Goal: Browse casually: Explore the website without a specific task or goal

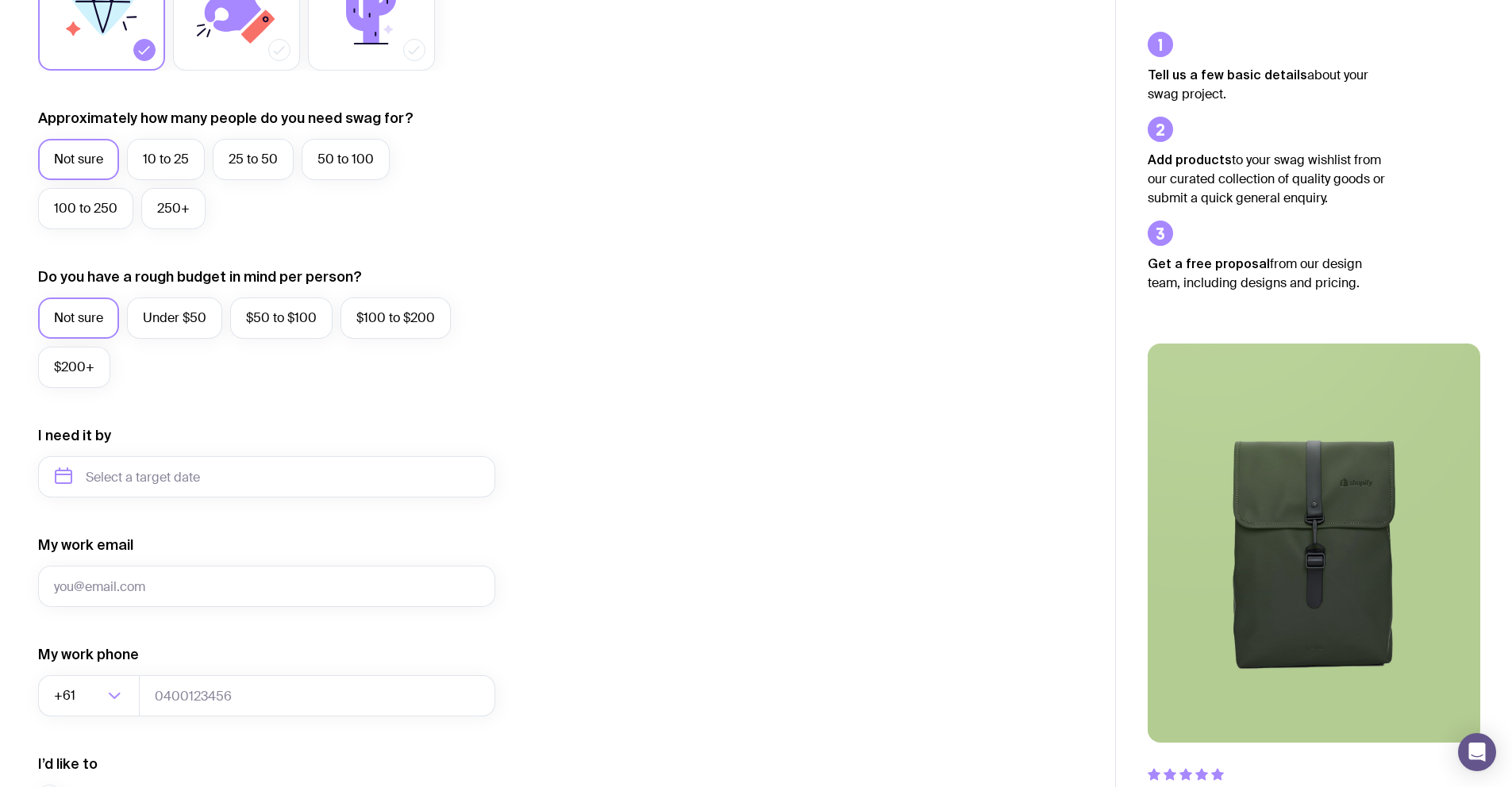
scroll to position [34, 0]
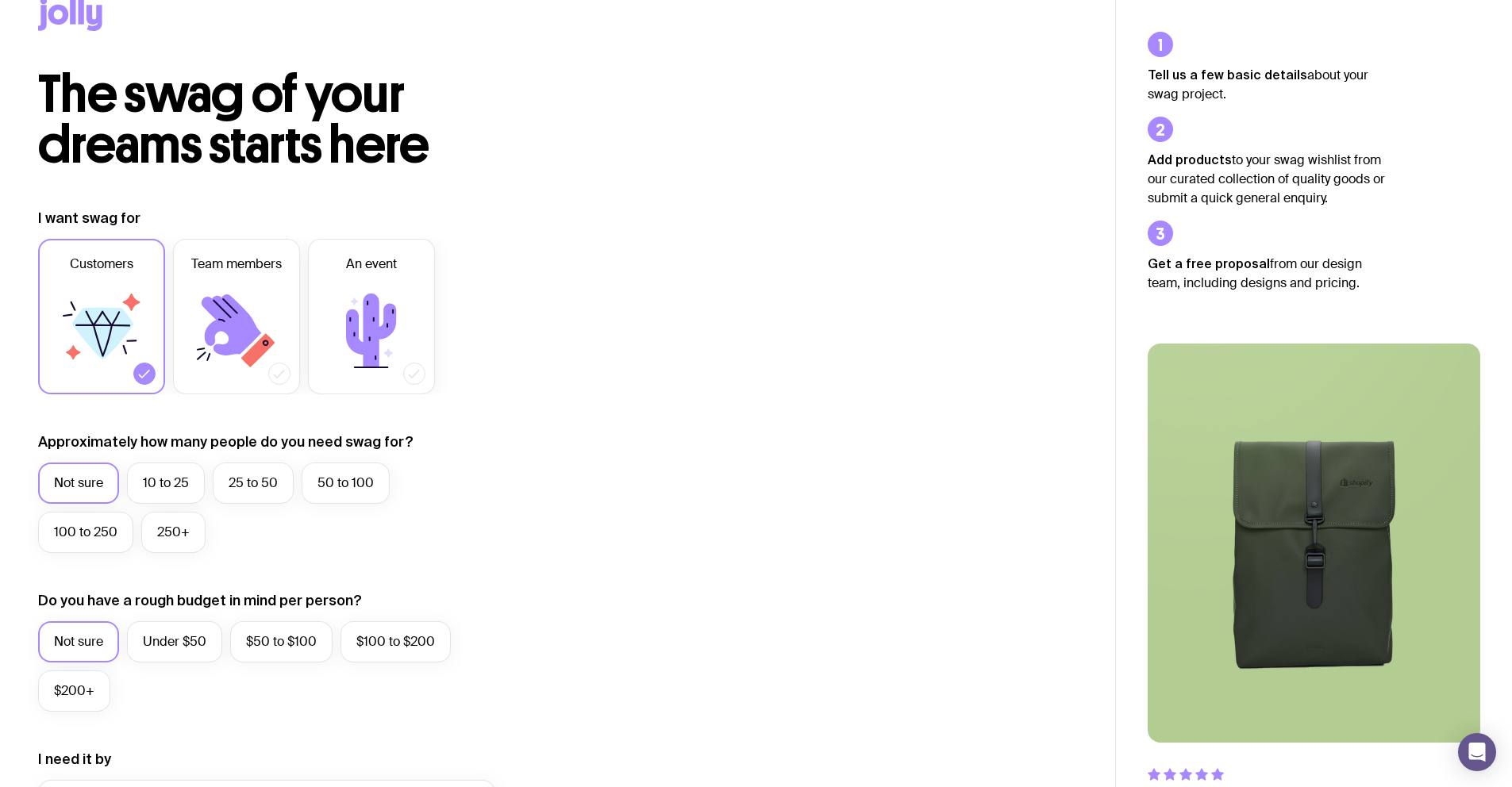
click at [57, 15] on icon at bounding box center [71, 14] width 65 height 33
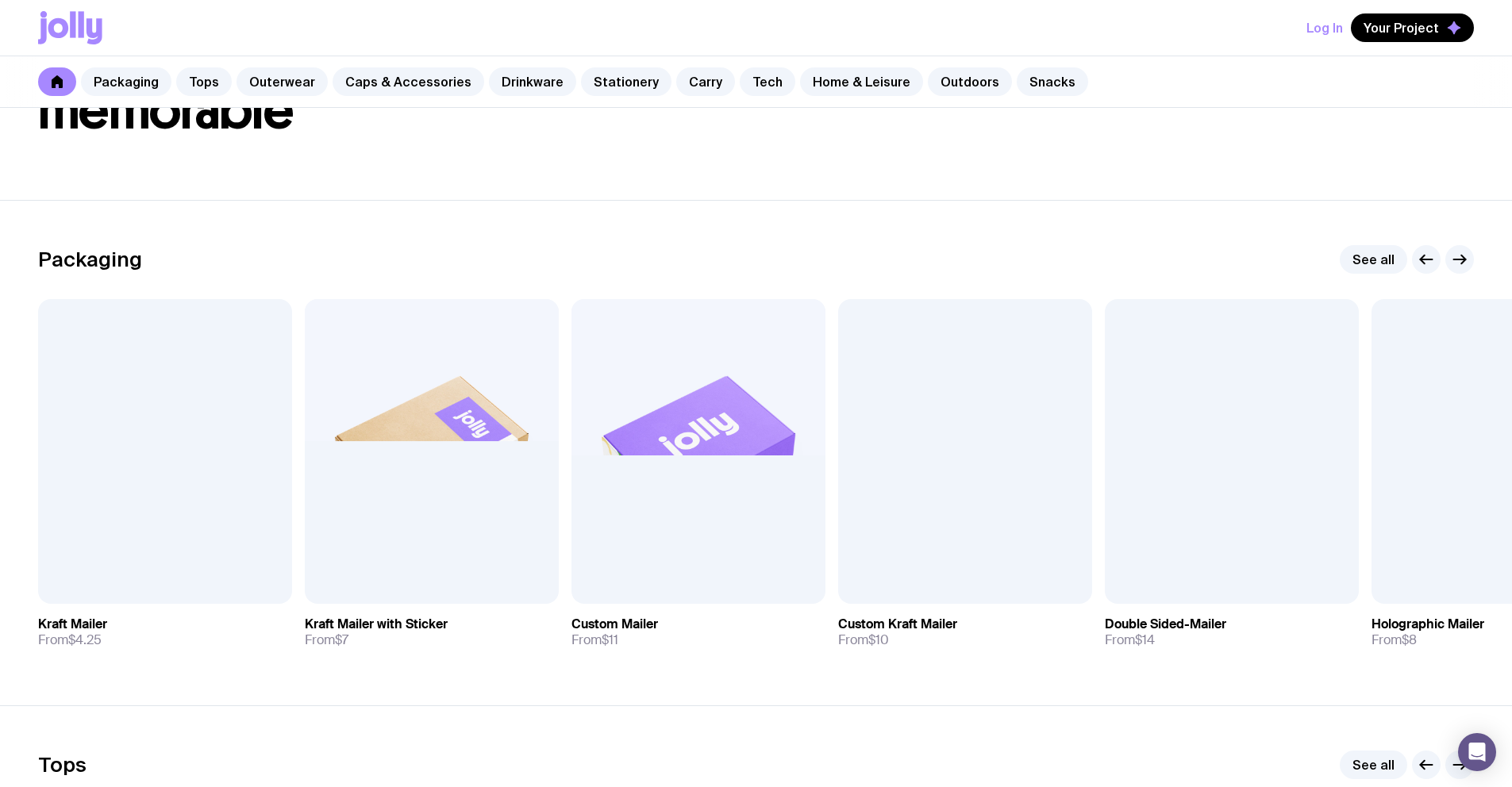
scroll to position [138, 0]
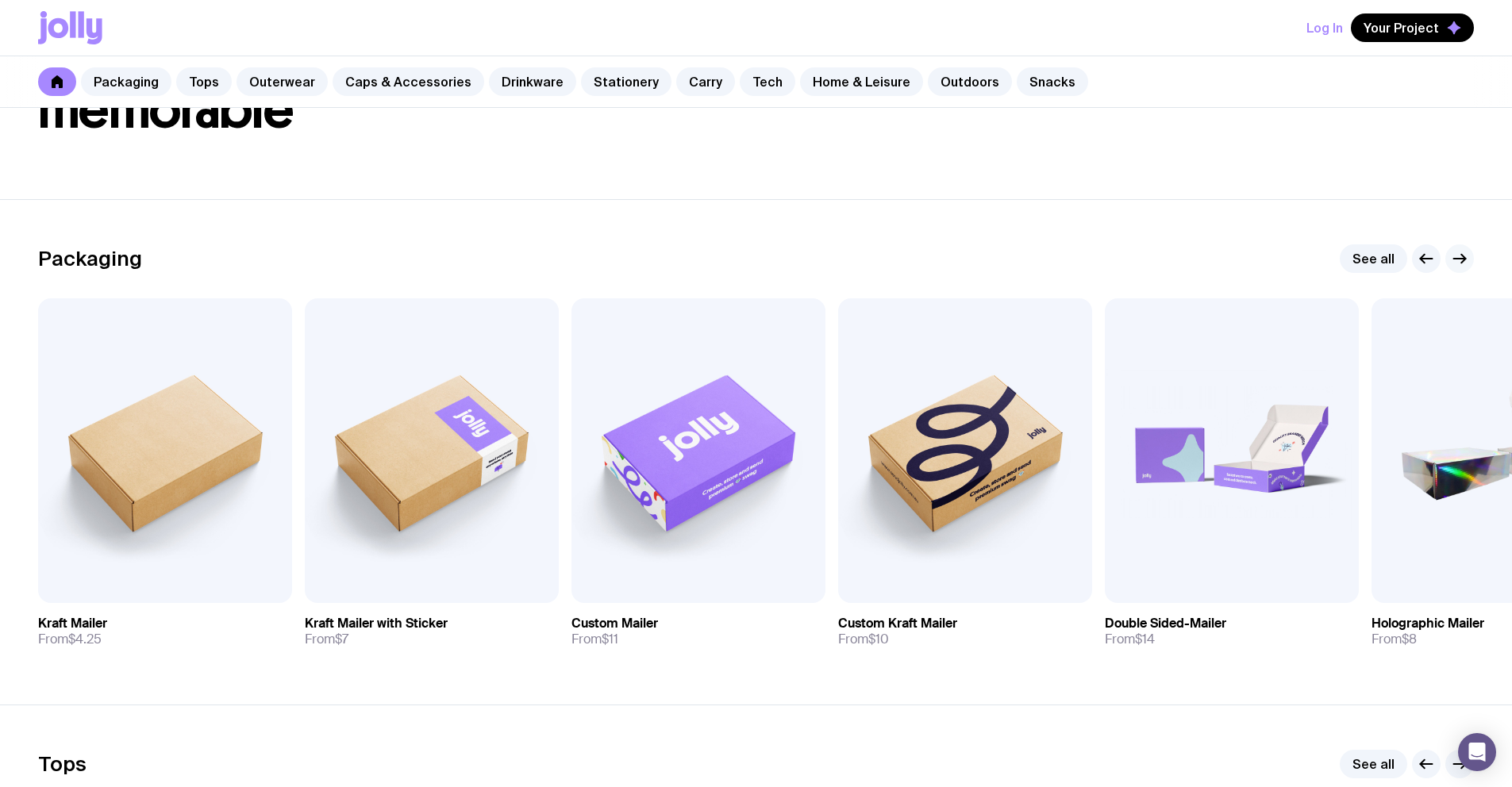
click at [1458, 260] on icon "button" at bounding box center [1460, 258] width 19 height 19
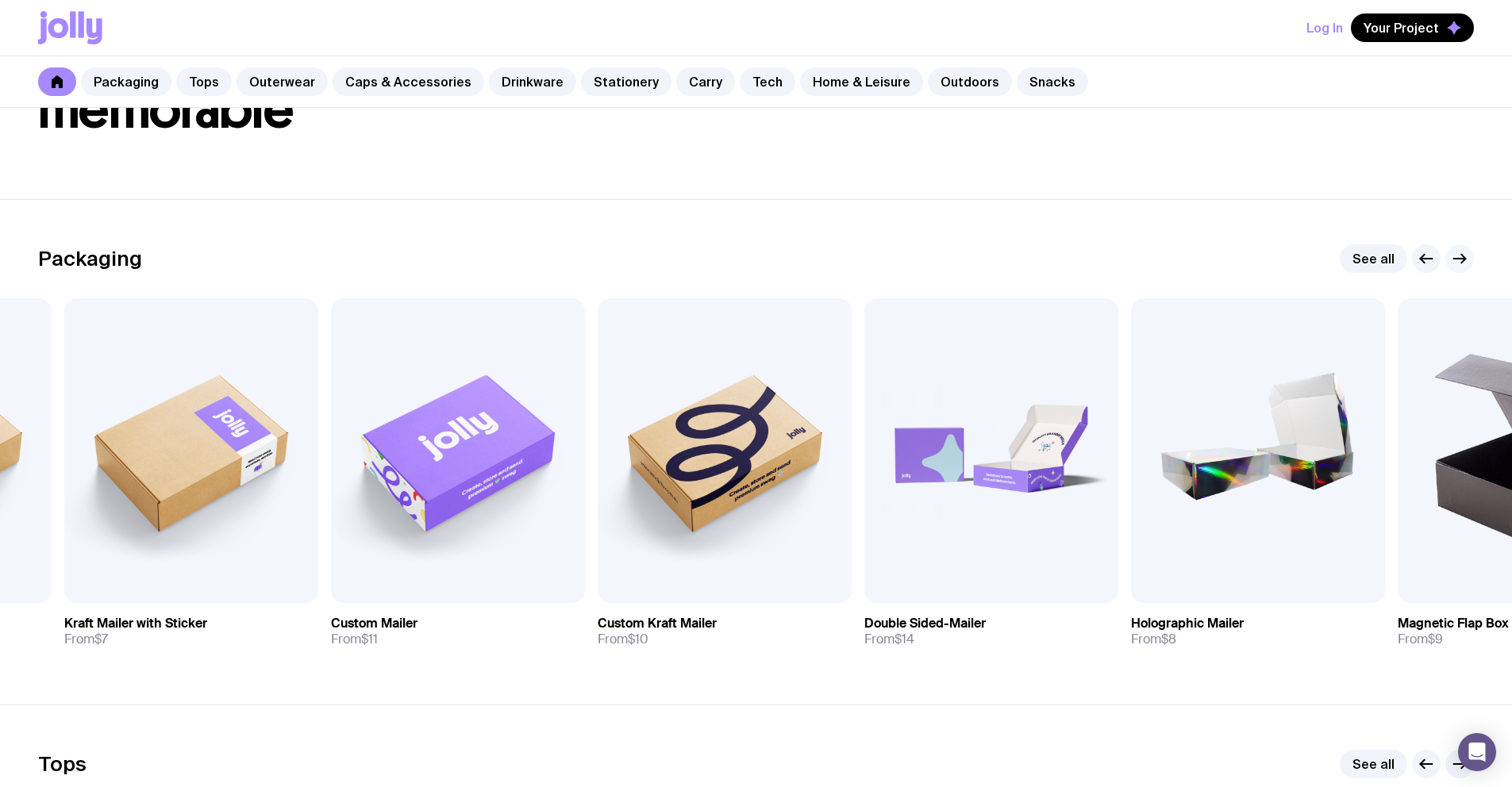
click at [1458, 260] on icon "button" at bounding box center [1460, 258] width 19 height 19
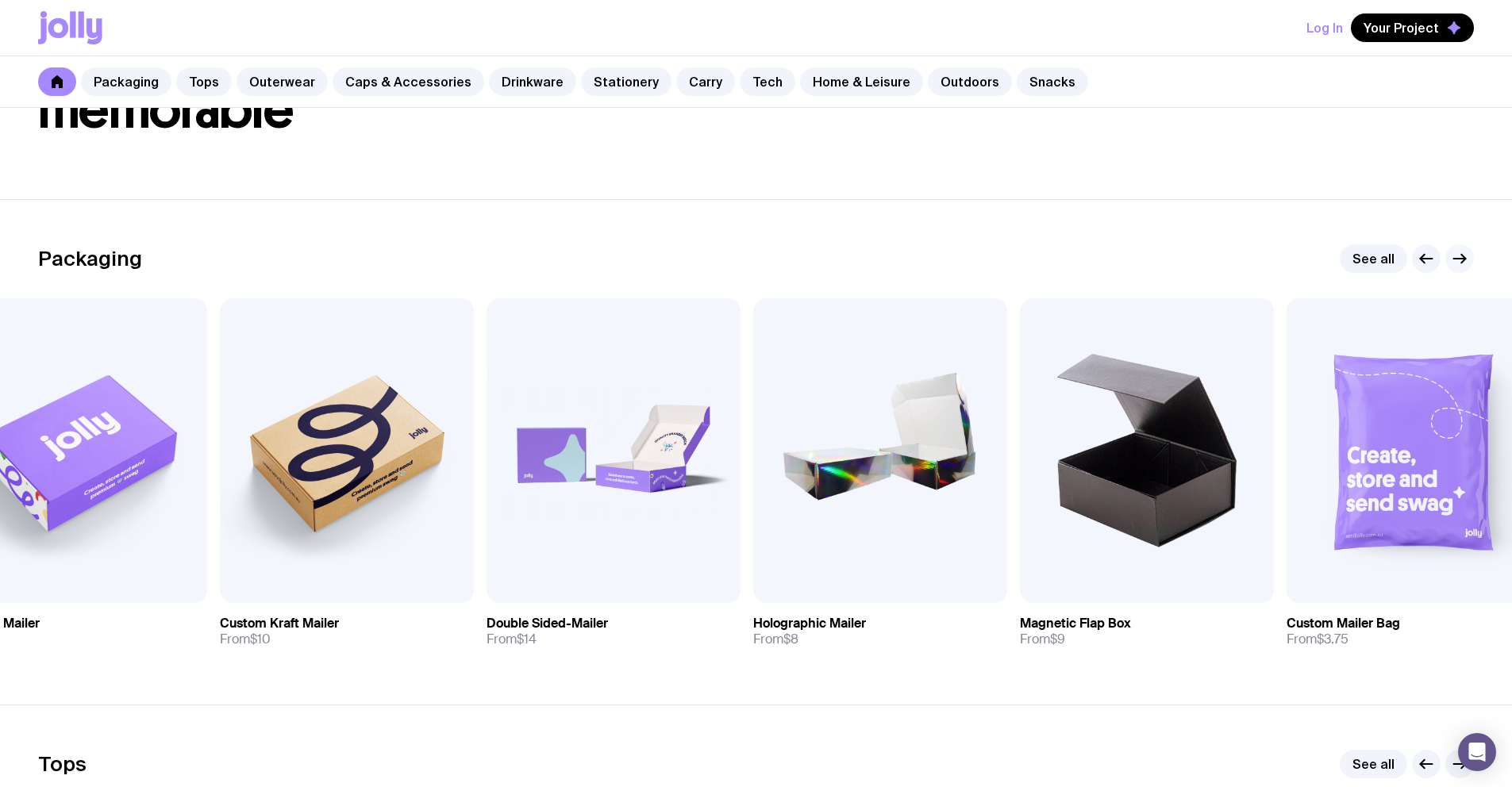
click at [1458, 260] on icon "button" at bounding box center [1460, 258] width 19 height 19
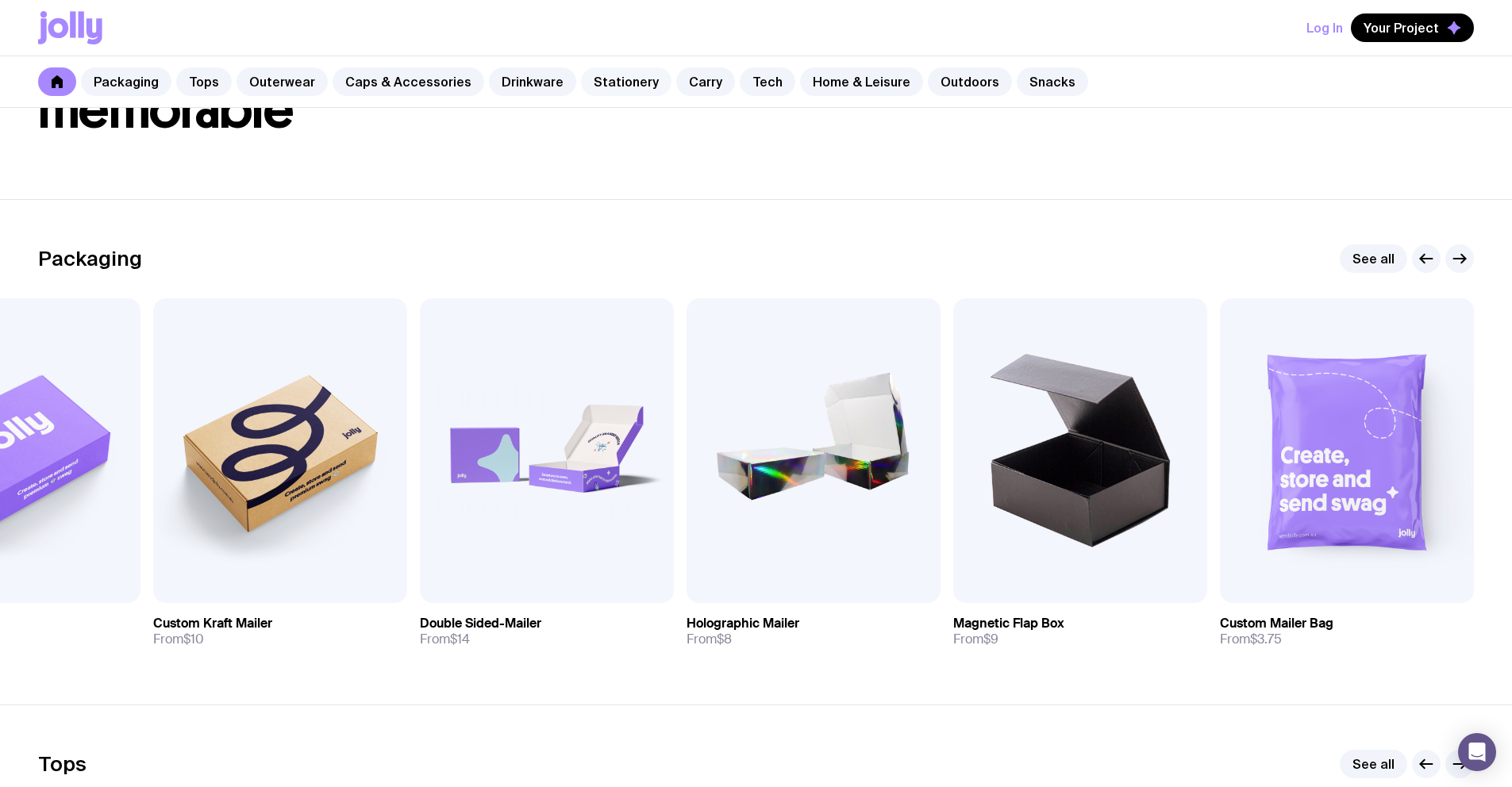
click at [613, 79] on link "Stationery" at bounding box center [626, 82] width 91 height 29
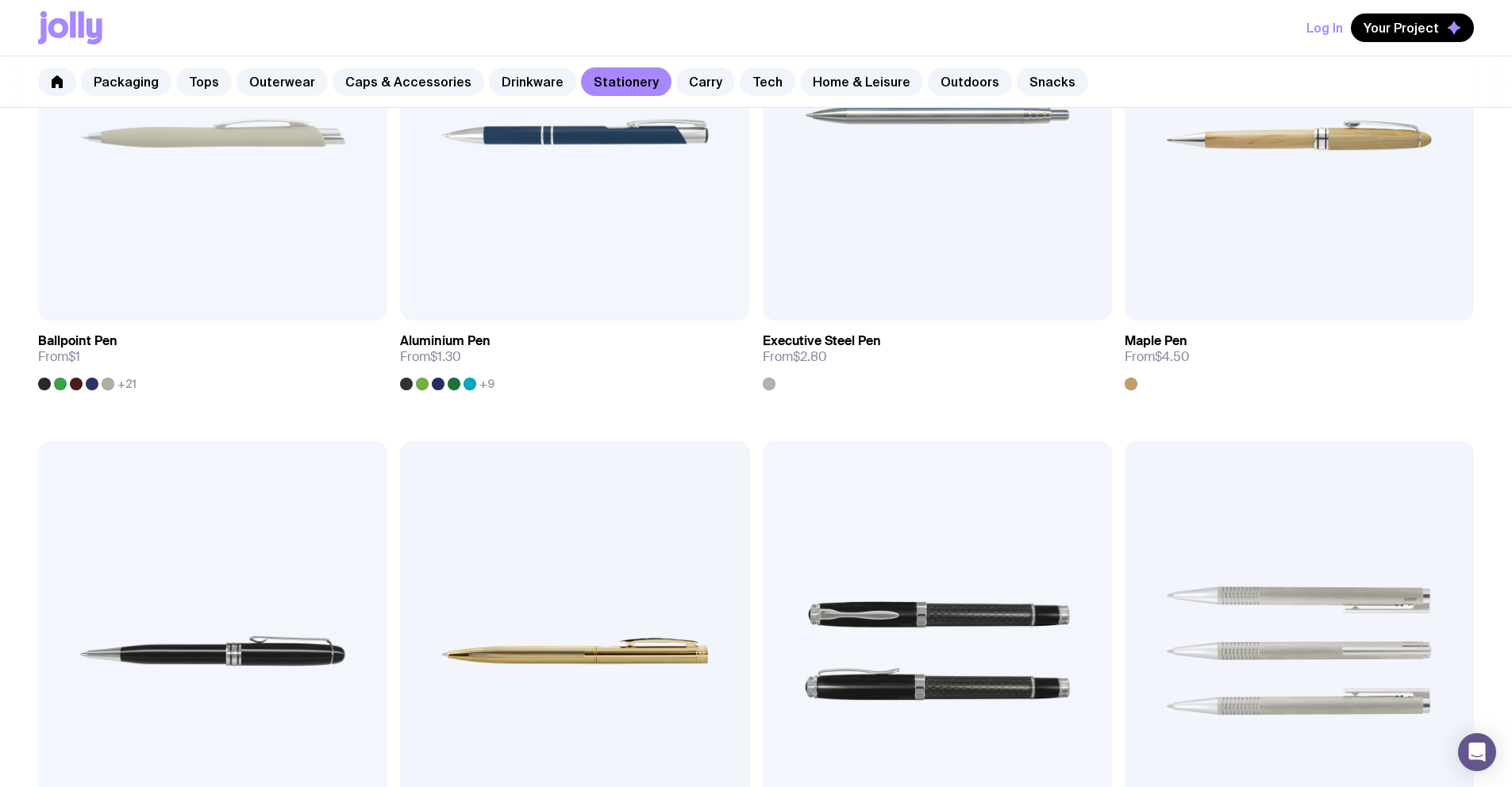
scroll to position [489, 0]
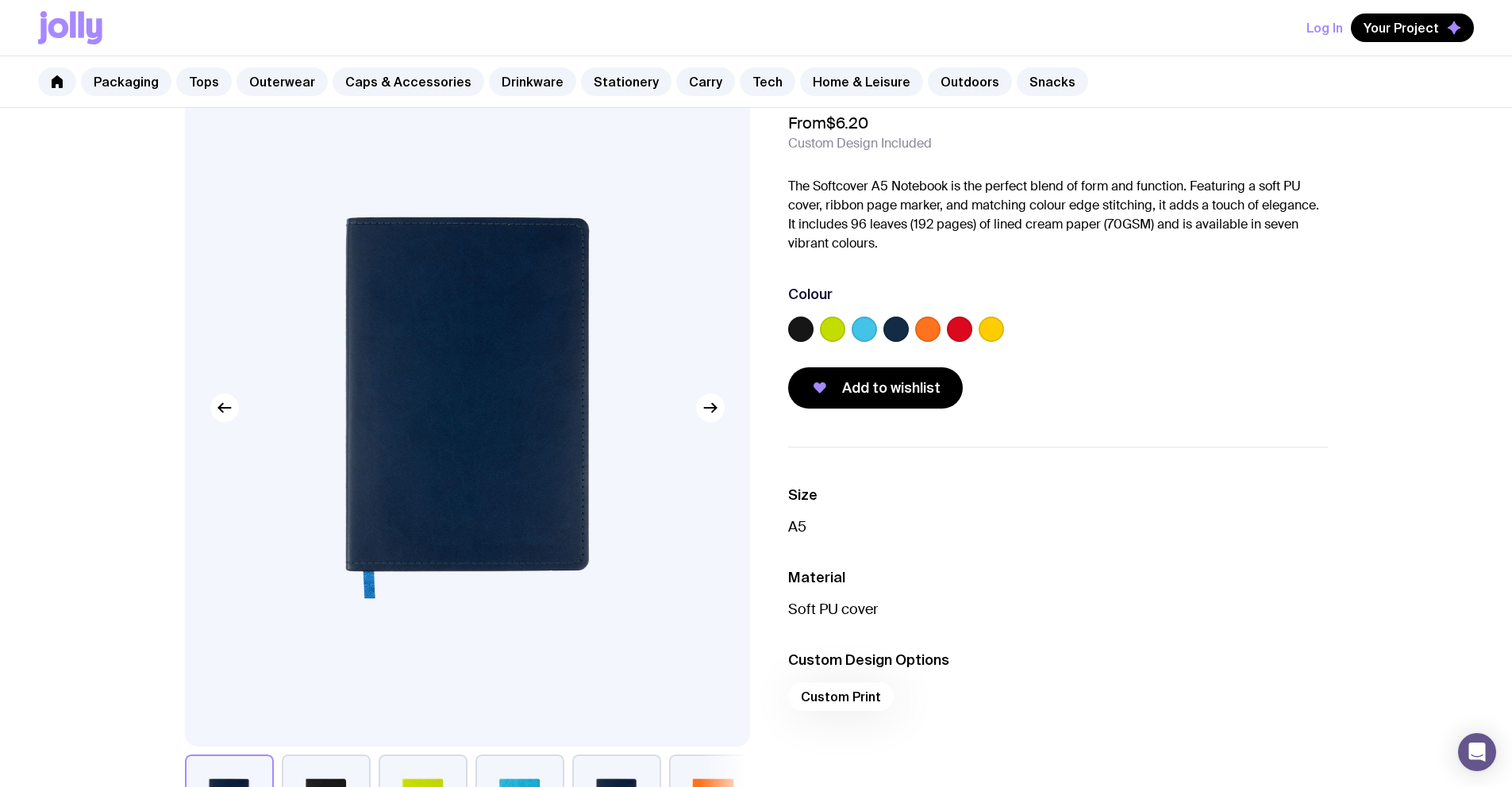
scroll to position [58, 0]
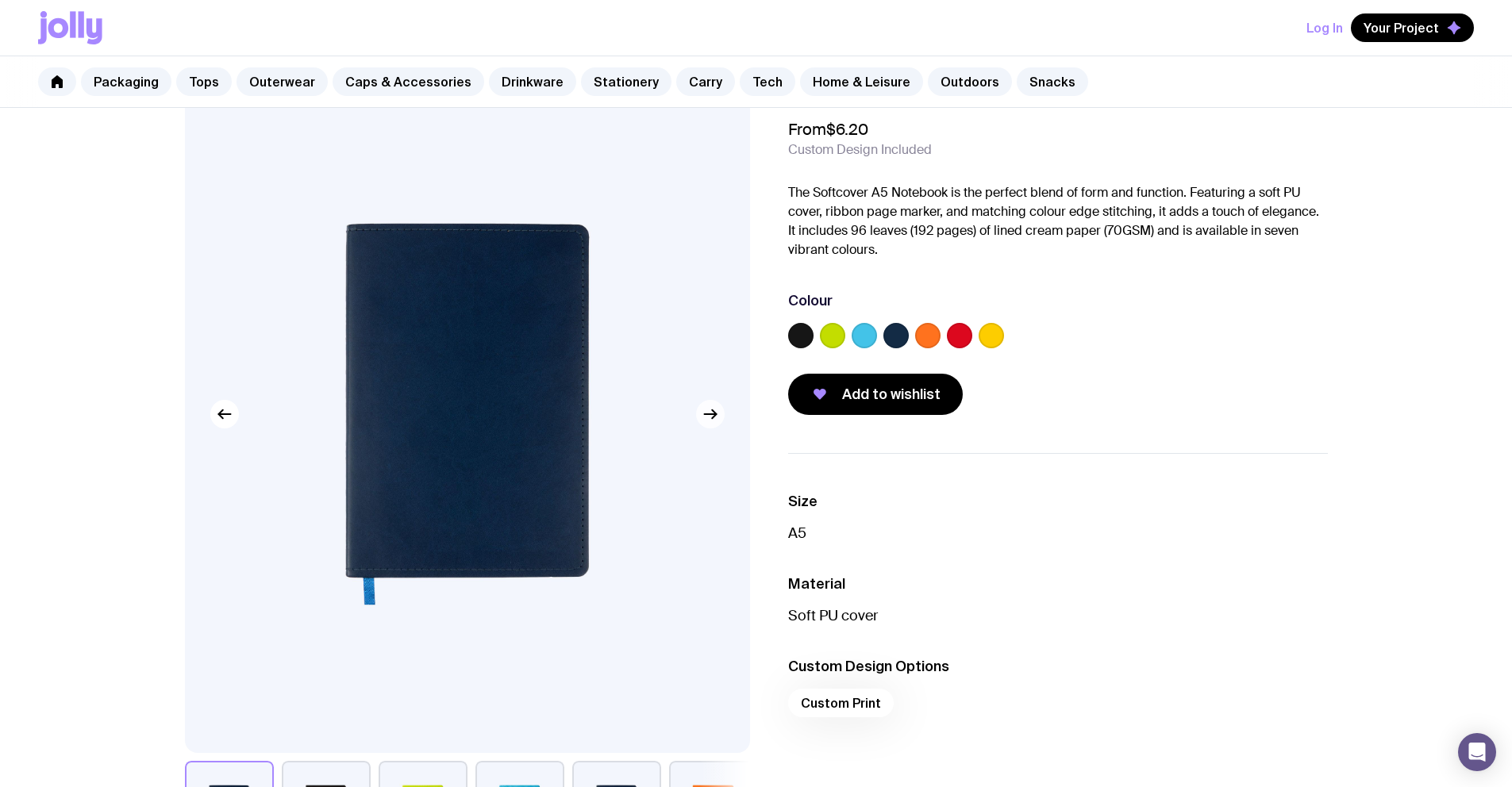
click at [708, 413] on icon "button" at bounding box center [710, 414] width 19 height 19
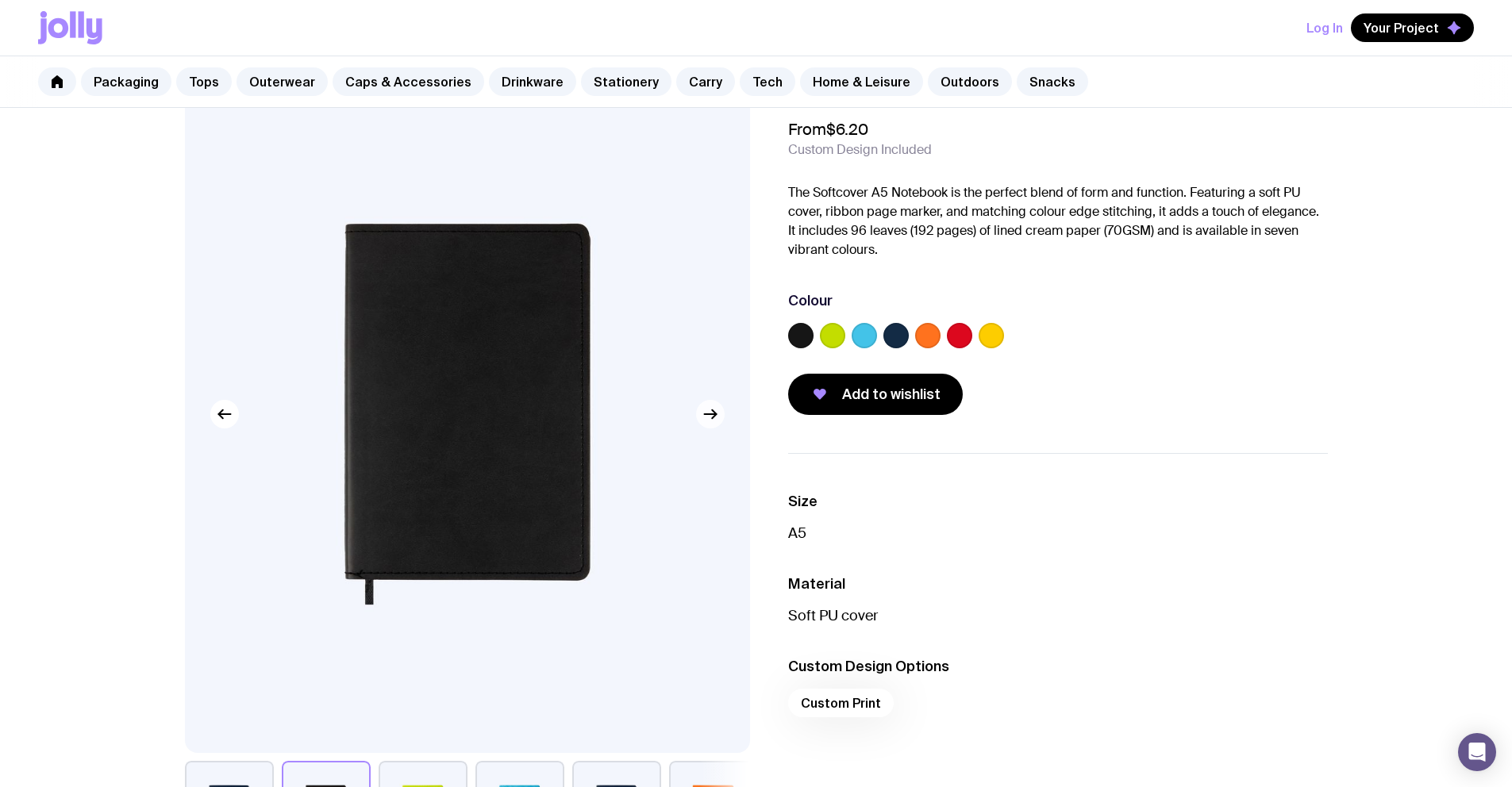
click at [708, 413] on icon "button" at bounding box center [710, 414] width 19 height 19
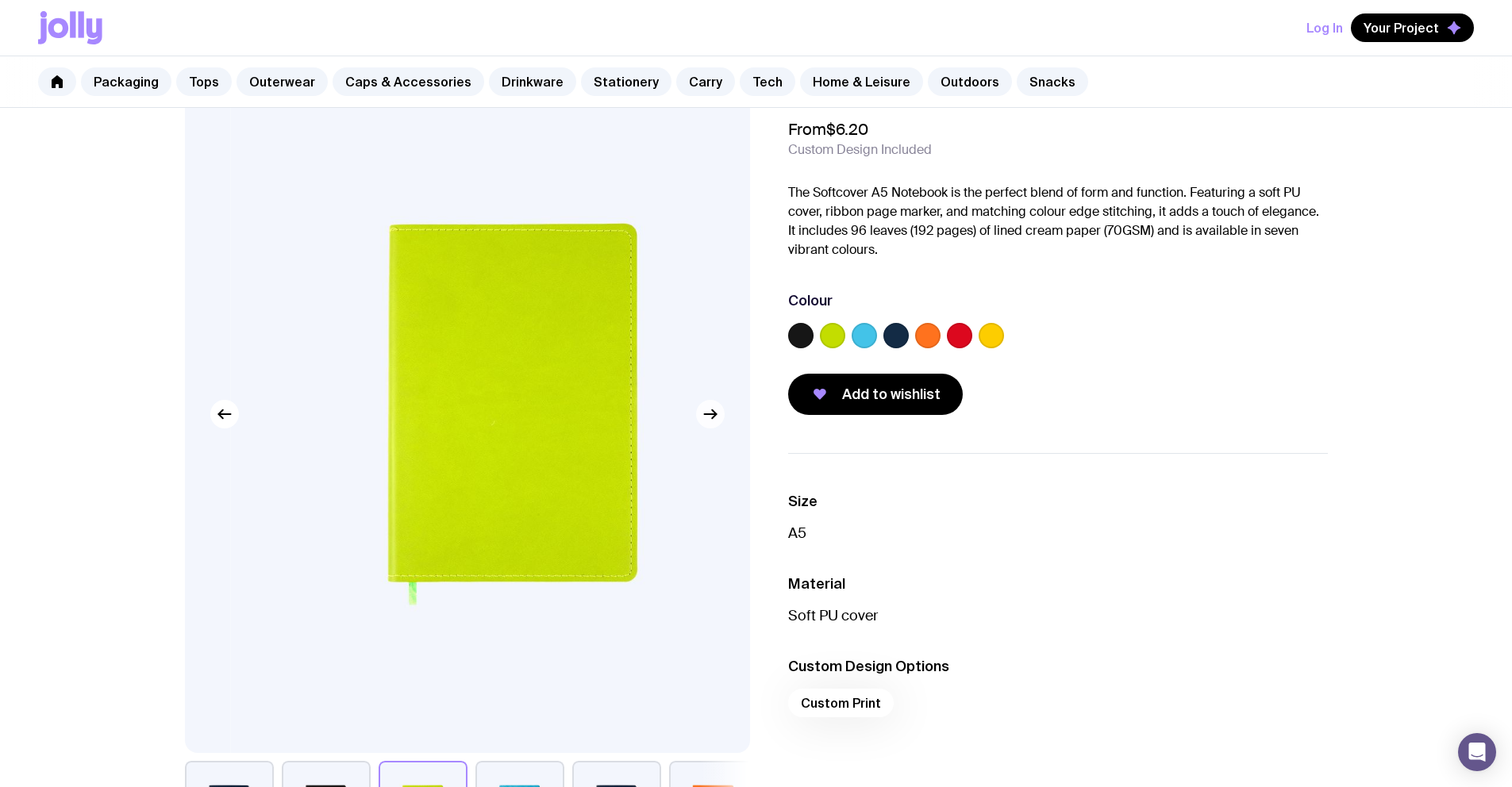
click at [708, 413] on icon "button" at bounding box center [710, 414] width 19 height 19
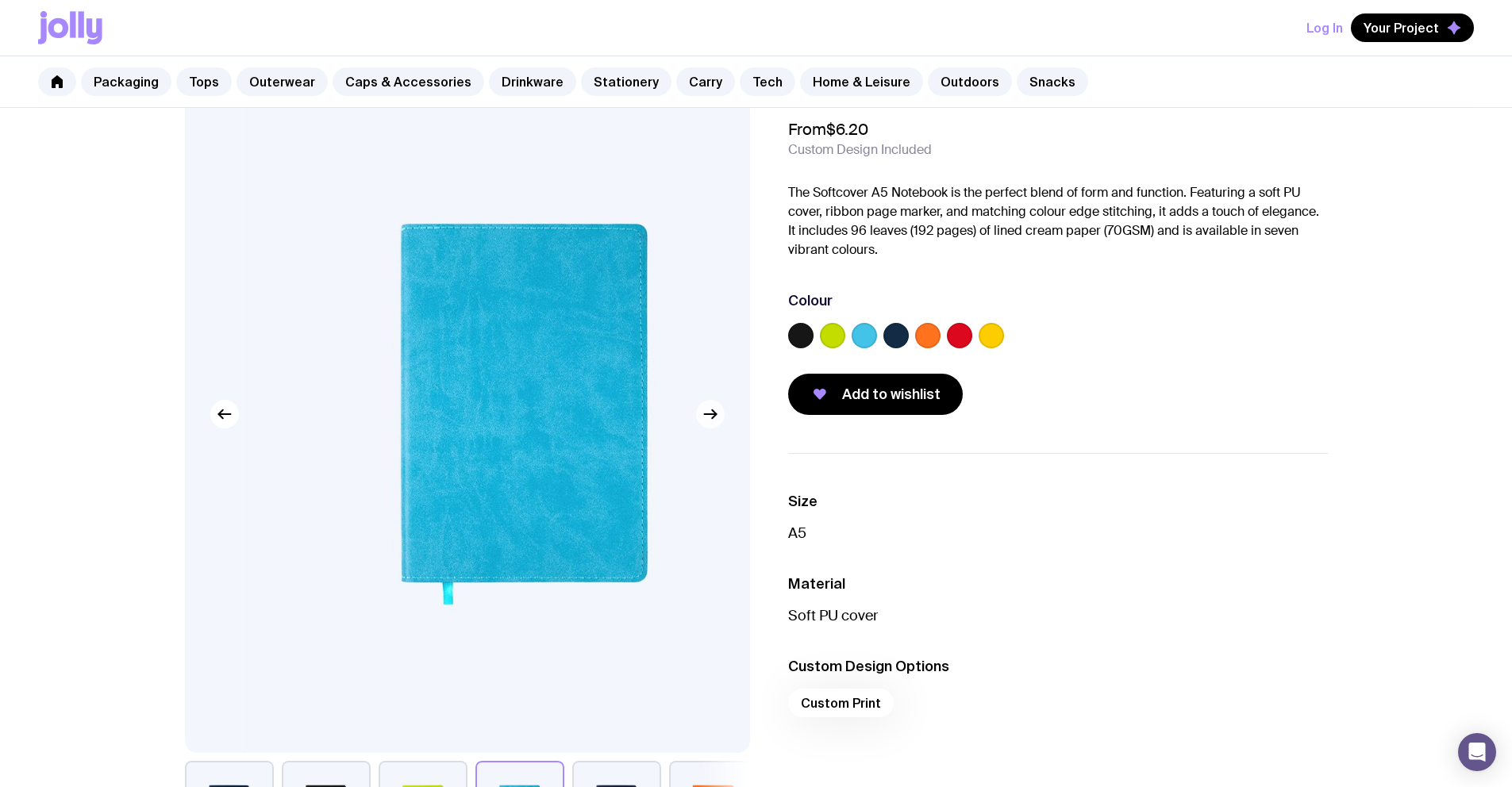
click at [708, 413] on icon "button" at bounding box center [710, 414] width 19 height 19
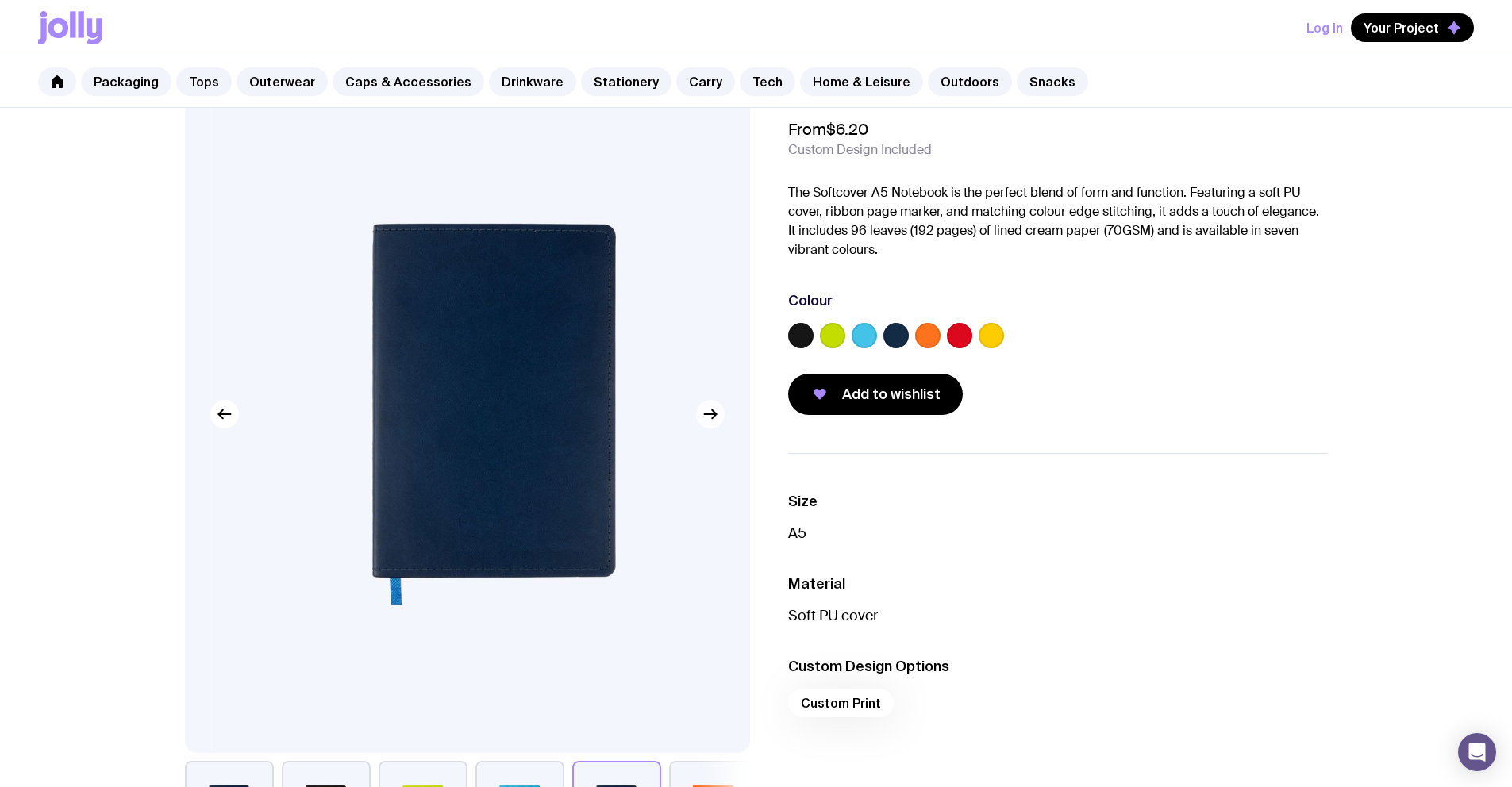
click at [708, 413] on icon "button" at bounding box center [710, 414] width 19 height 19
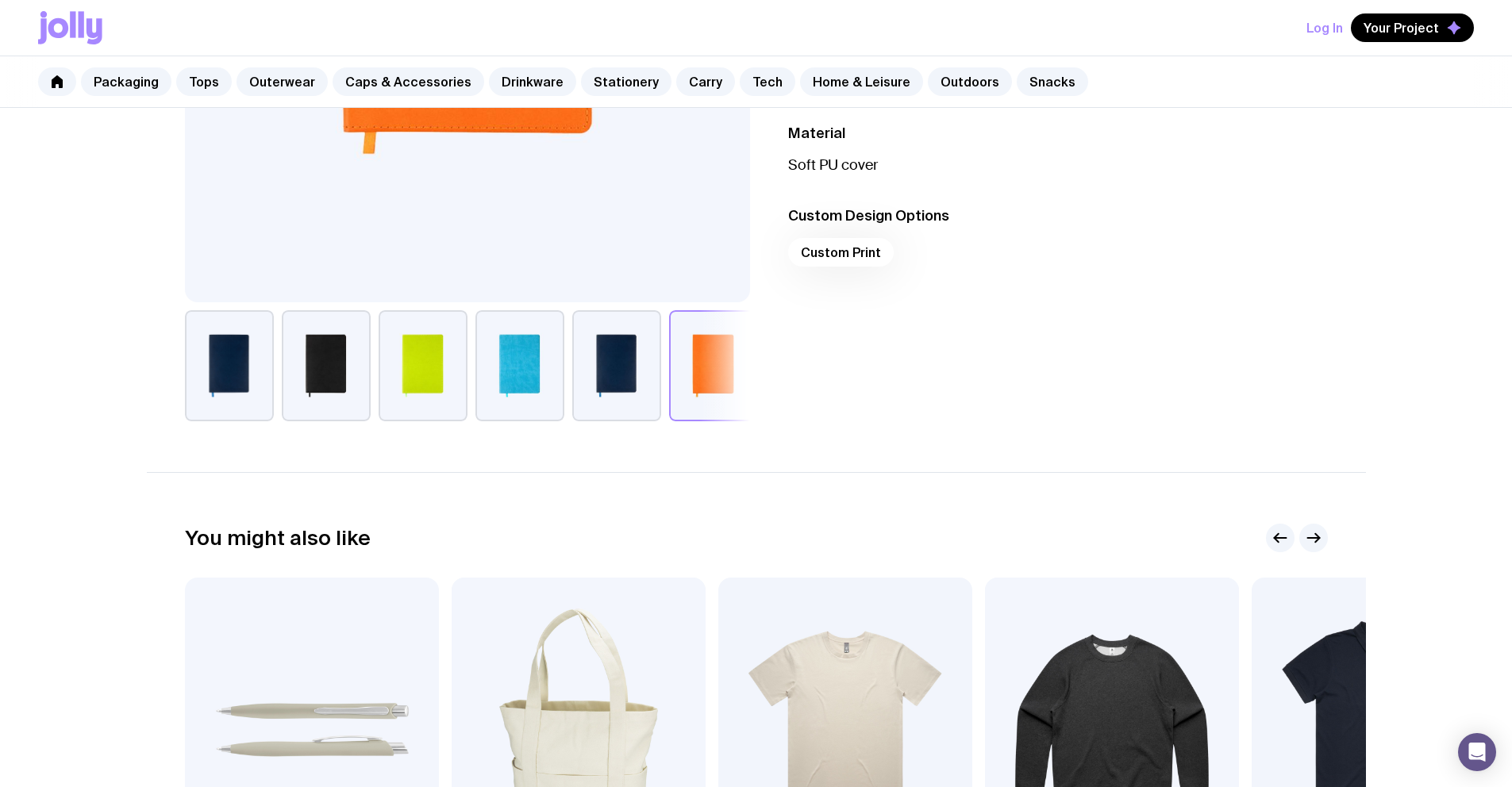
scroll to position [0, 0]
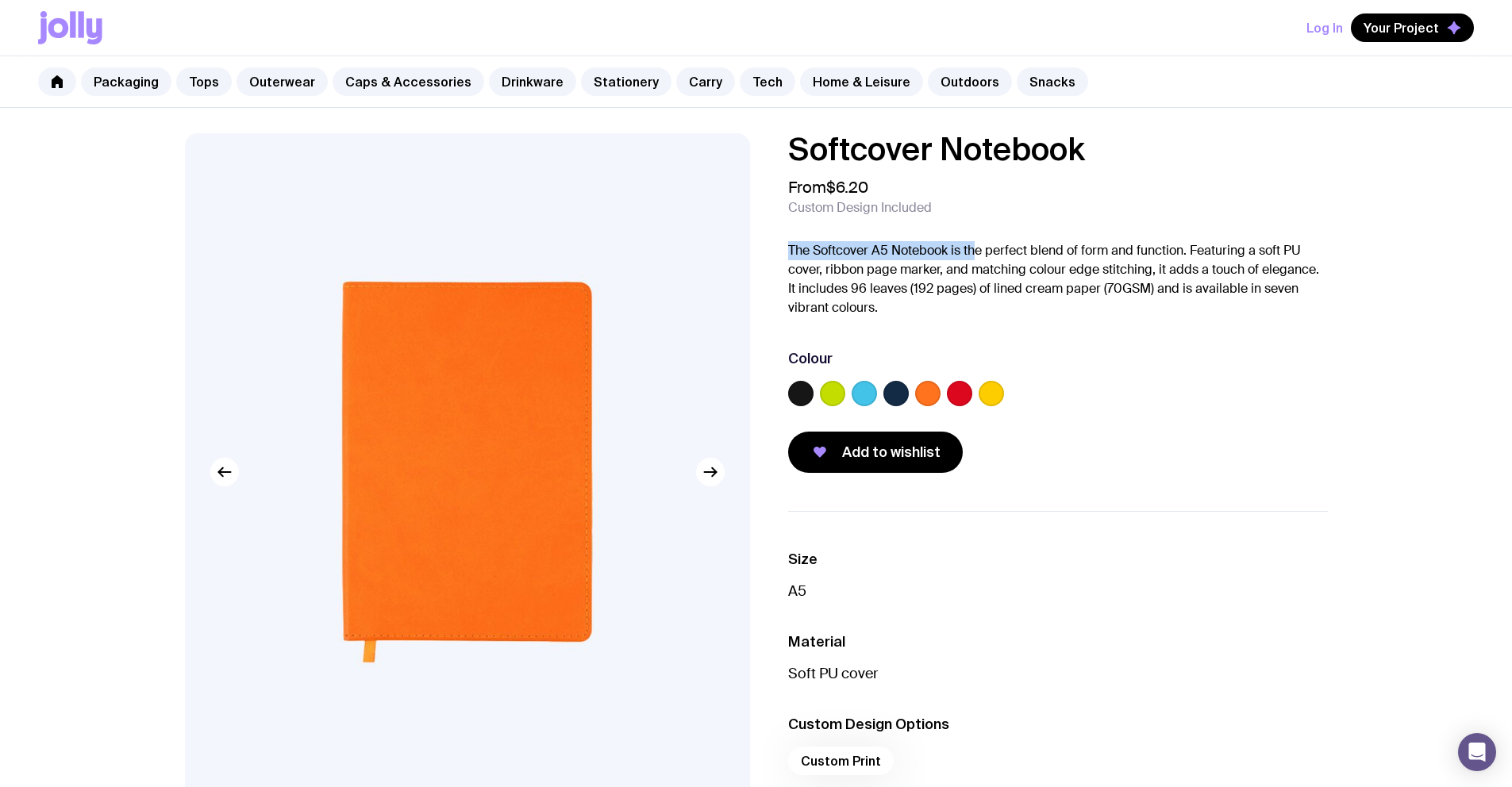
drag, startPoint x: 973, startPoint y: 245, endPoint x: 878, endPoint y: 227, distance: 96.7
click at [878, 227] on div "Softcover Notebook From $6.20 Custom Design Included The Softcover A5 Notebook …" at bounding box center [1058, 303] width 540 height 340
click at [1161, 322] on div "Softcover Notebook From $6.20 Custom Design Included The Softcover A5 Notebook …" at bounding box center [1058, 303] width 540 height 340
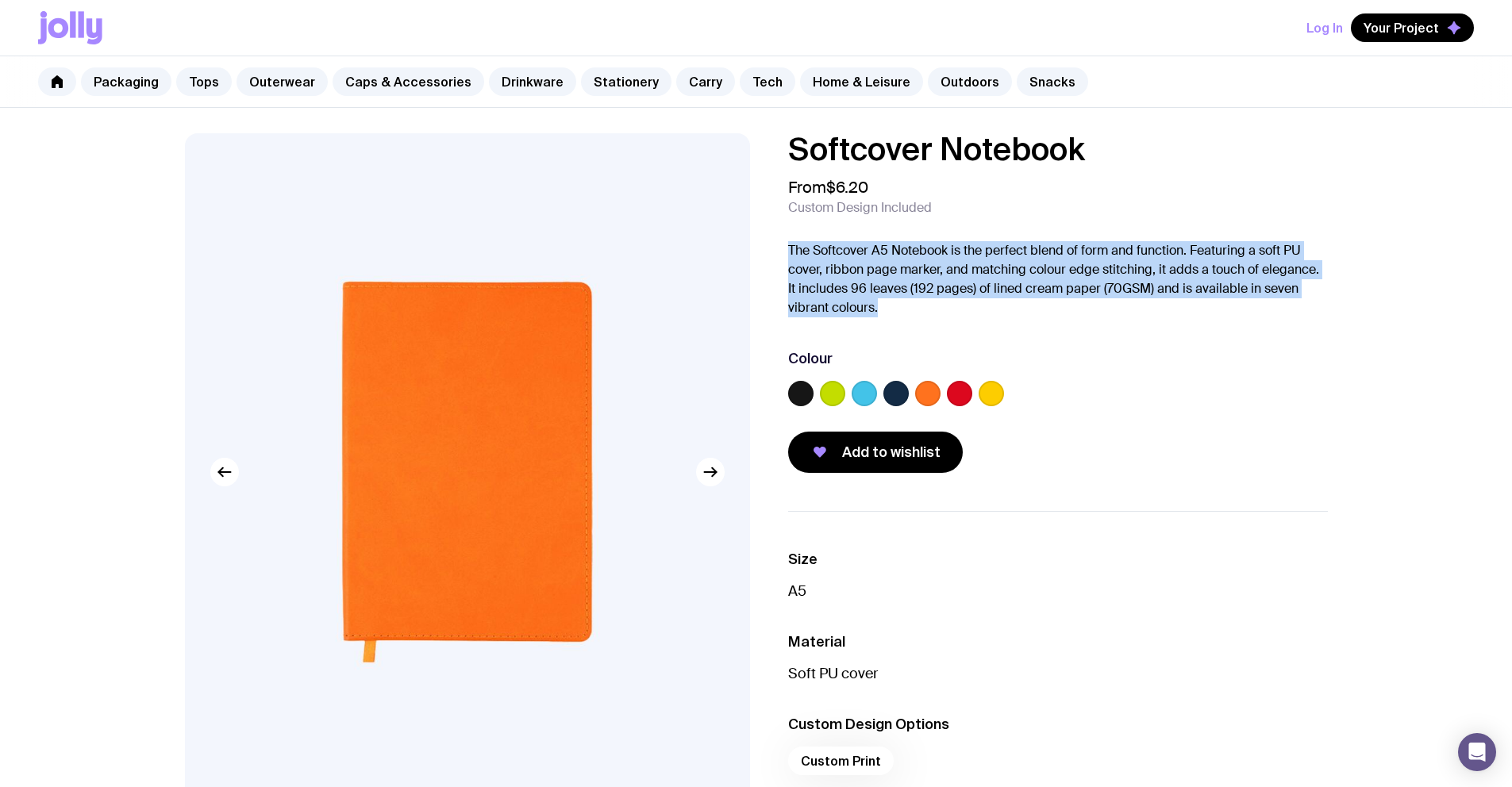
drag, startPoint x: 977, startPoint y: 301, endPoint x: 788, endPoint y: 258, distance: 193.8
click at [788, 260] on p "The Softcover A5 Notebook is the perfect blend of form and function. Featuring …" at bounding box center [1058, 279] width 540 height 76
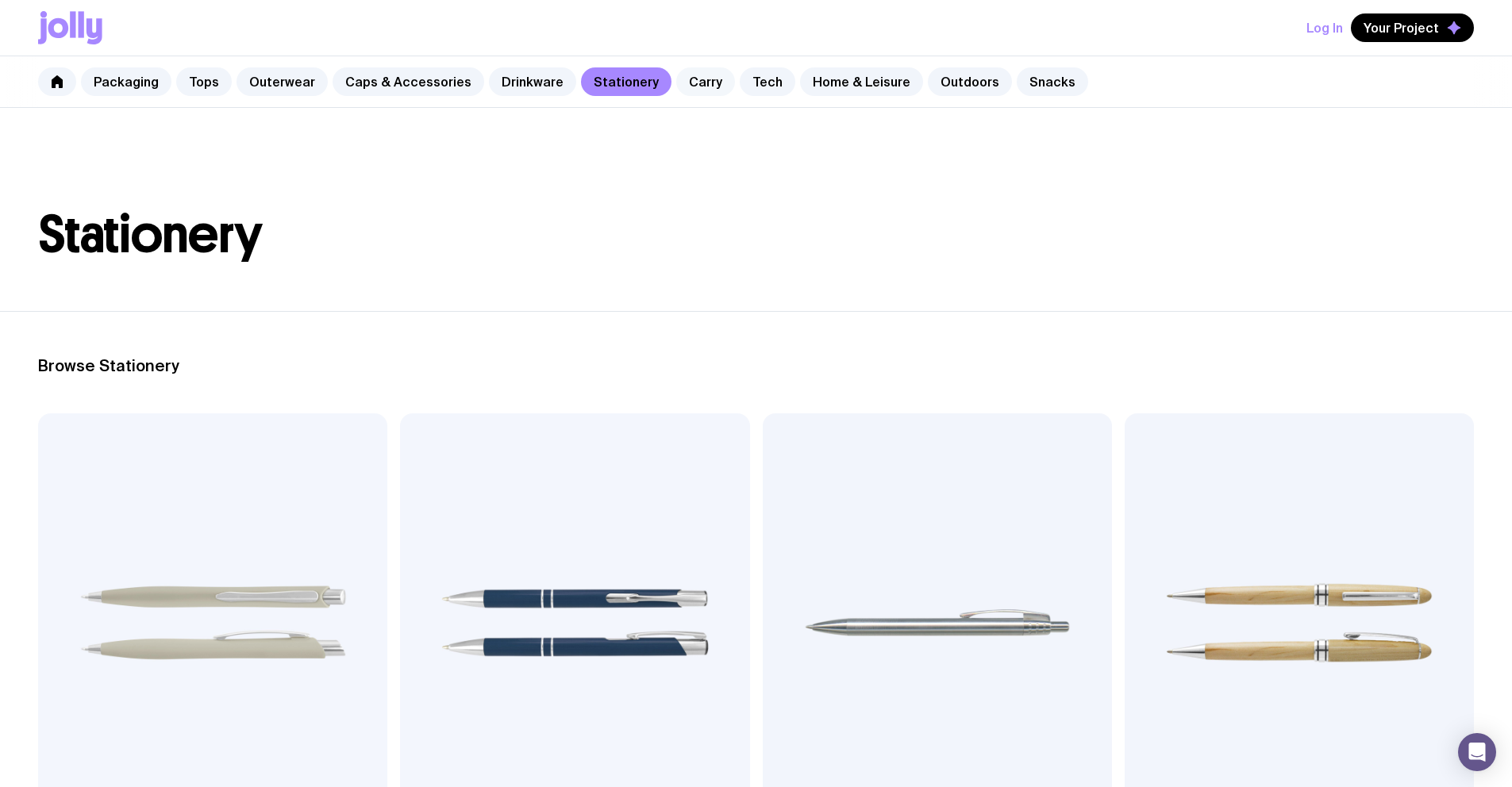
click at [698, 78] on link "Carry" at bounding box center [705, 82] width 59 height 29
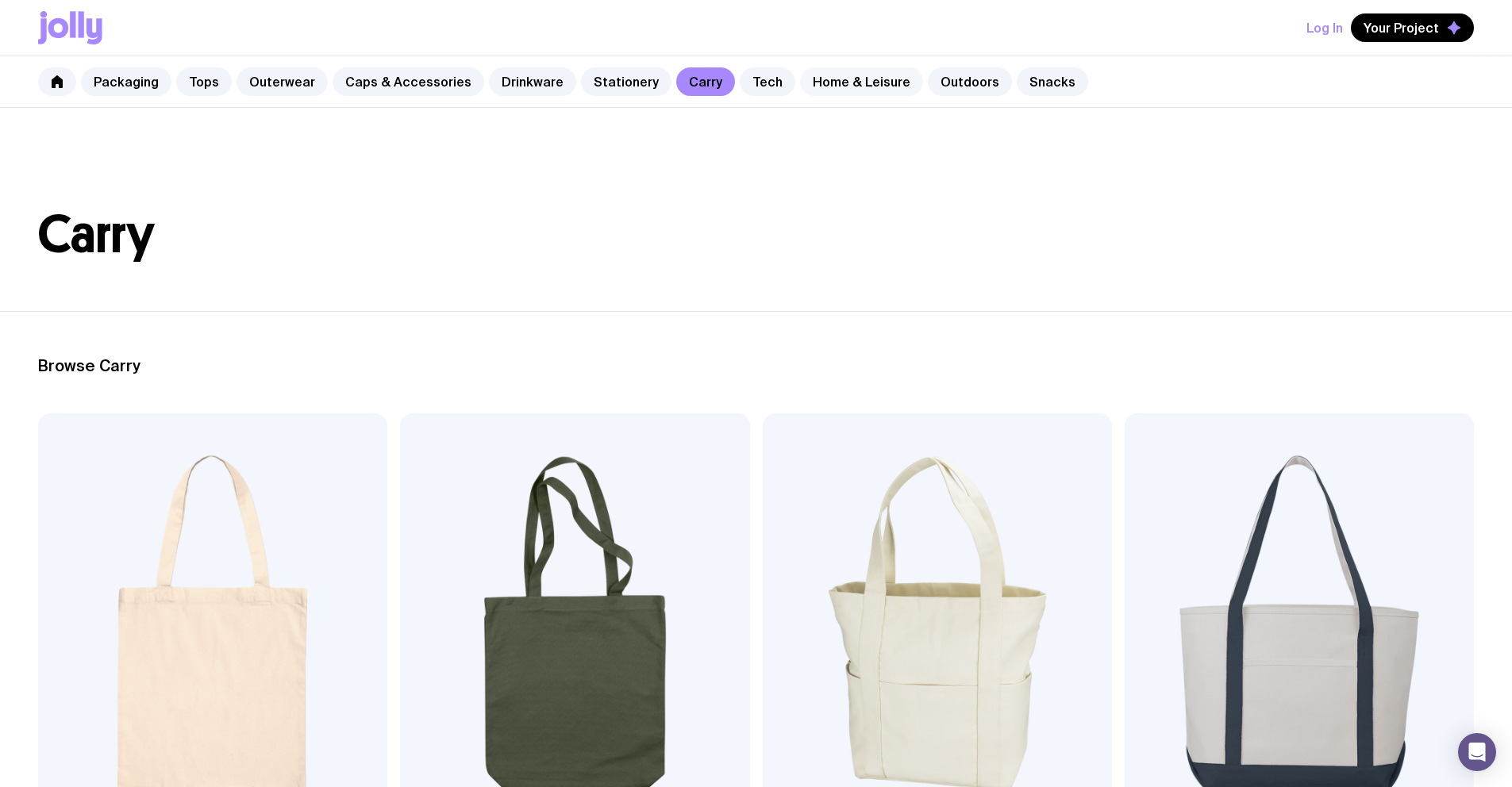
click at [841, 85] on link "Home & Leisure" at bounding box center [861, 82] width 123 height 29
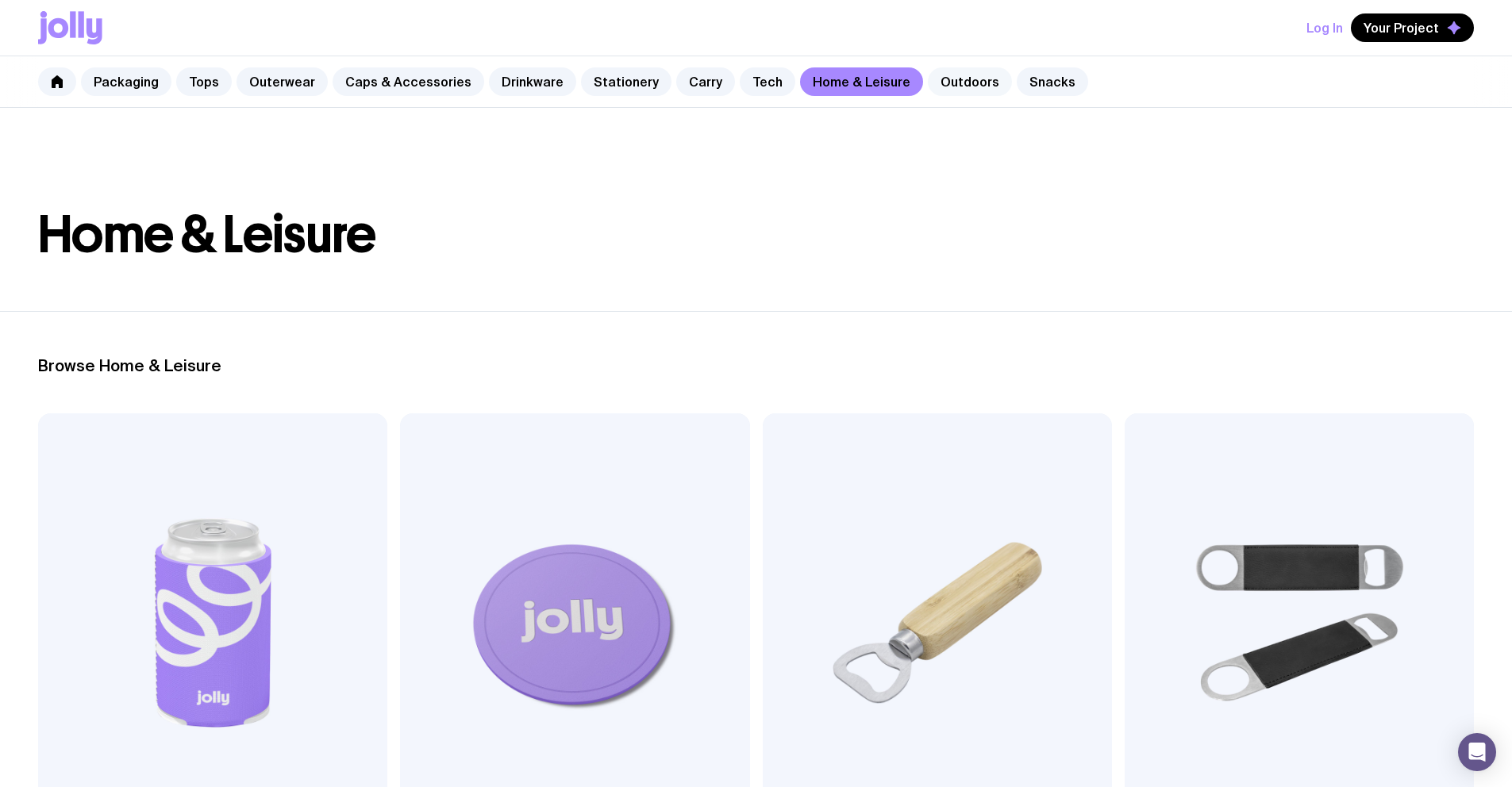
click at [931, 79] on link "Outdoors" at bounding box center [970, 82] width 84 height 29
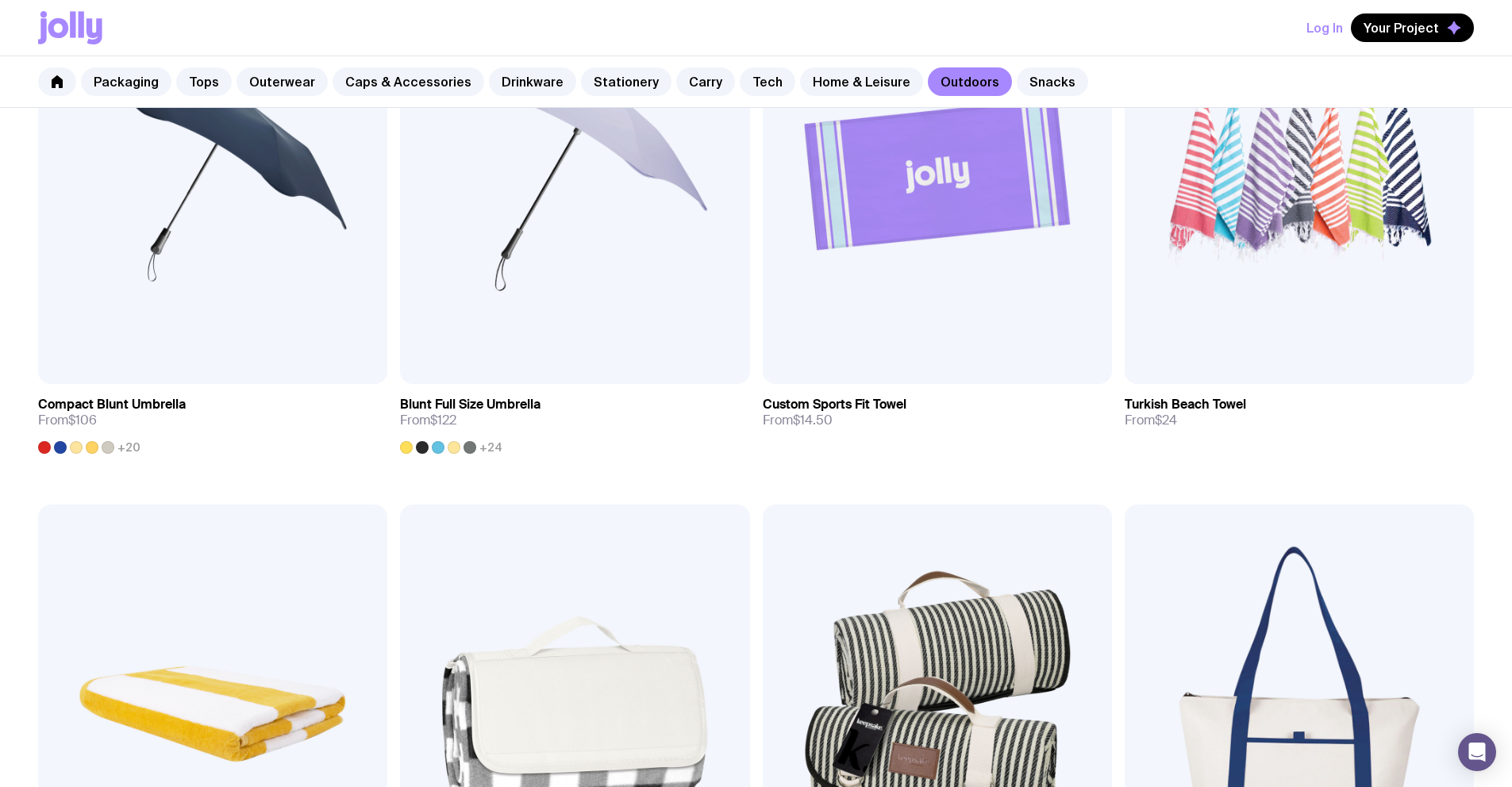
scroll to position [654, 0]
